Goal: Check status: Check status

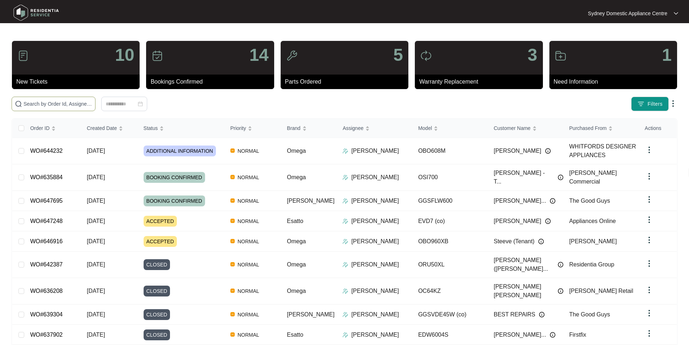
click at [92, 100] on input "text" at bounding box center [57, 104] width 69 height 8
paste input "635884"
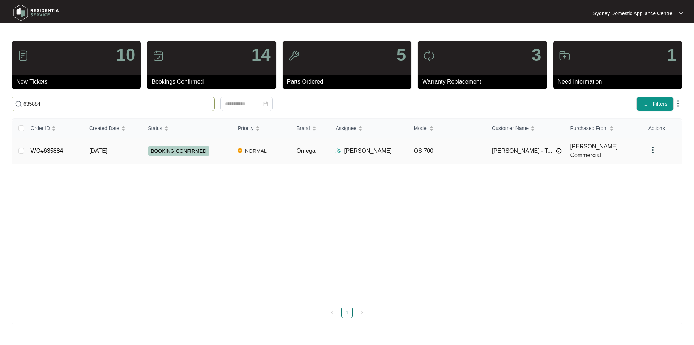
type input "635884"
click at [61, 149] on link "WO#635884" at bounding box center [47, 151] width 33 height 6
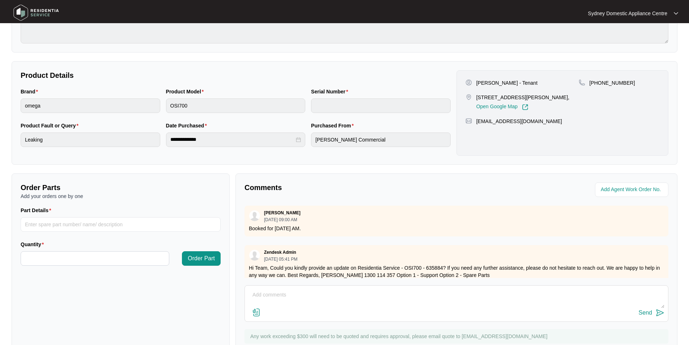
scroll to position [135, 0]
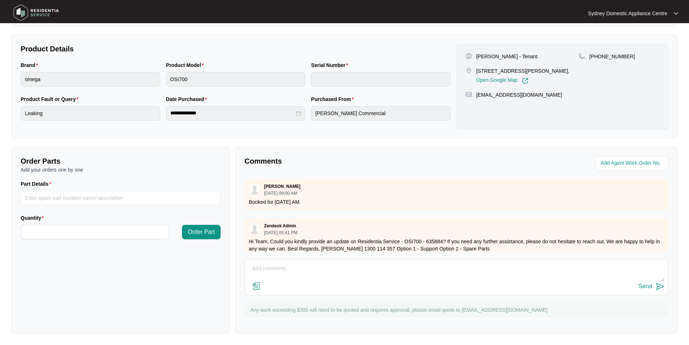
click at [336, 271] on textarea at bounding box center [456, 271] width 416 height 19
paste textarea "Fault: Water leak coming from the dishwasher. Water not draining properly / Whe…"
type textarea "Hi Team. Fault: Water leak coming from the dishwasher. Water not draining prope…"
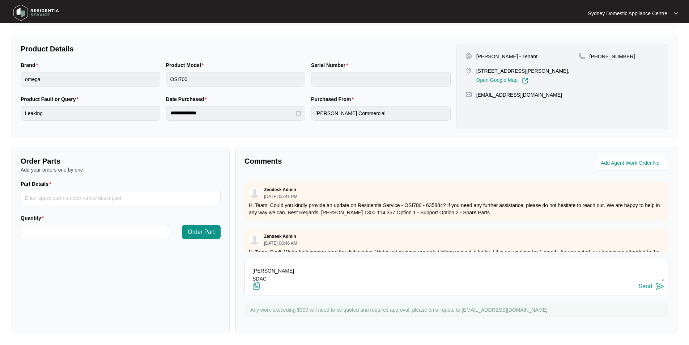
click at [258, 287] on img at bounding box center [256, 285] width 9 height 9
click at [0, 0] on input "file" at bounding box center [0, 0] width 0 height 0
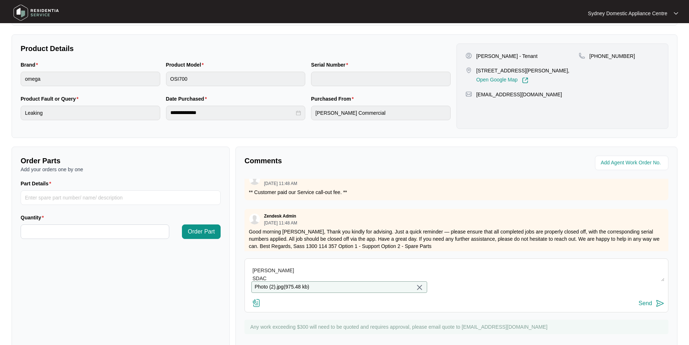
scroll to position [172, 0]
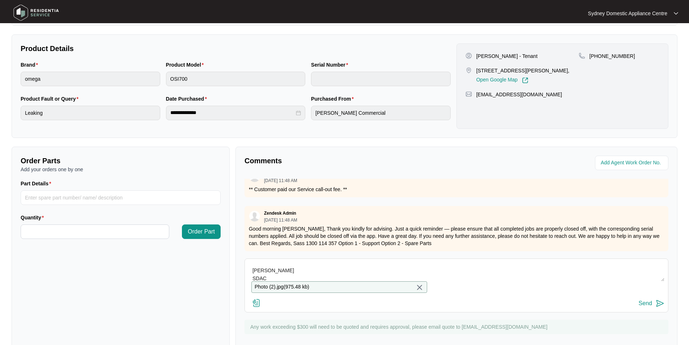
click at [648, 306] on div "Send" at bounding box center [644, 303] width 13 height 7
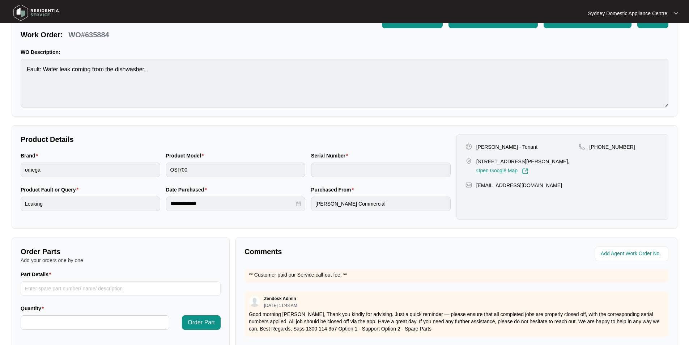
scroll to position [0, 0]
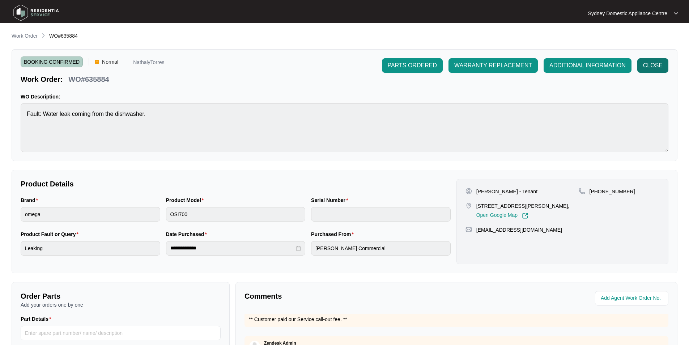
click at [649, 62] on span "CLOSE" at bounding box center [653, 65] width 20 height 9
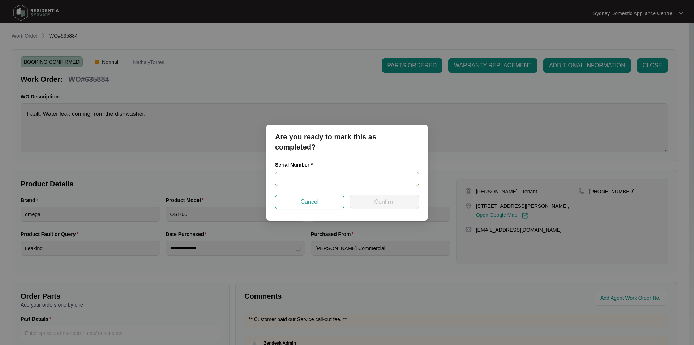
click at [310, 172] on input "text" at bounding box center [347, 178] width 144 height 14
paste input "21017163010100046"
type input "21017163010100046"
click at [368, 196] on button "Confirm" at bounding box center [384, 202] width 69 height 14
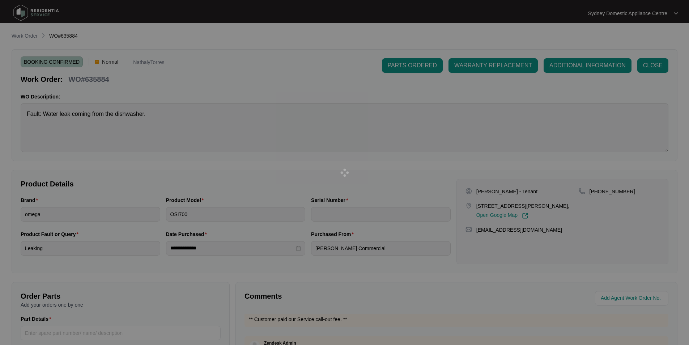
type input "21017163010100046"
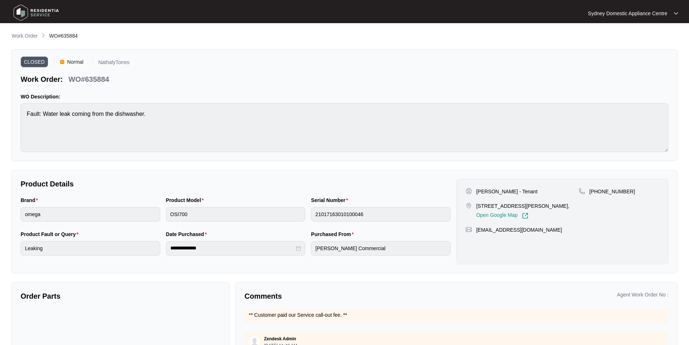
click at [28, 32] on li "Work Order" at bounding box center [25, 36] width 26 height 9
click at [30, 36] on p "Work Order" at bounding box center [25, 35] width 26 height 7
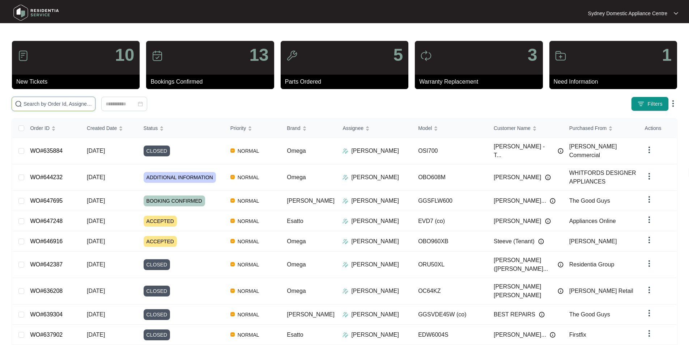
click at [92, 103] on input "text" at bounding box center [57, 104] width 69 height 8
paste input "647248"
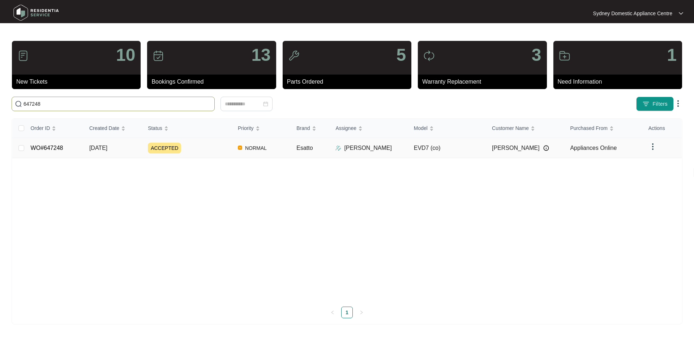
type input "647248"
click at [61, 149] on link "WO#647248" at bounding box center [47, 148] width 33 height 6
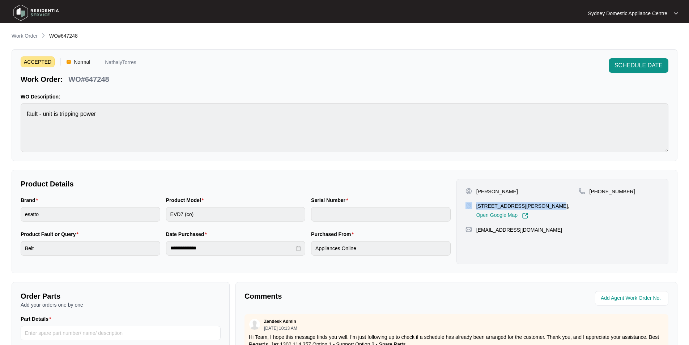
drag, startPoint x: 544, startPoint y: 207, endPoint x: 471, endPoint y: 203, distance: 73.1
click at [471, 203] on div "[STREET_ADDRESS][PERSON_NAME], Open Google Map" at bounding box center [521, 210] width 113 height 17
copy div "[STREET_ADDRESS][PERSON_NAME]"
